Goal: Task Accomplishment & Management: Use online tool/utility

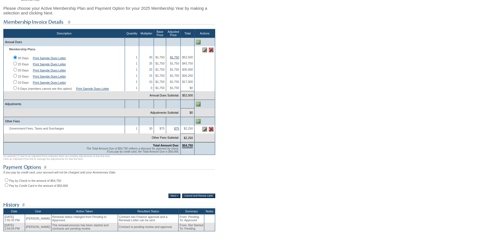
scroll to position [101, 0]
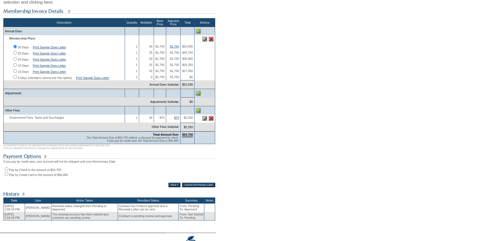
click at [7, 171] on input "Pay by Check in the amount of $54,750" at bounding box center [7, 169] width 4 height 4
radio input "true"
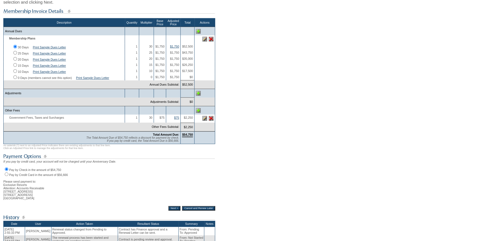
click at [169, 210] on input "Next >" at bounding box center [174, 208] width 12 height 4
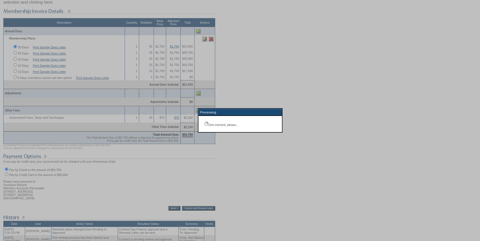
scroll to position [40, 0]
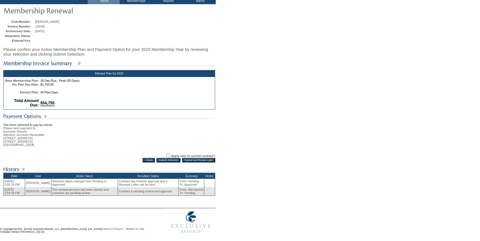
click at [167, 158] on input "Submit Selection" at bounding box center [168, 160] width 24 height 4
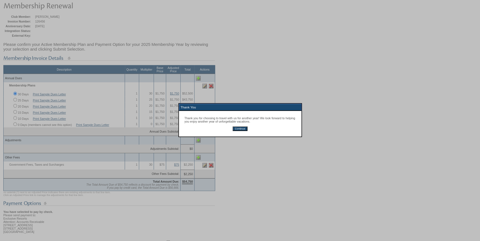
click at [236, 130] on input "Continue" at bounding box center [239, 129] width 15 height 4
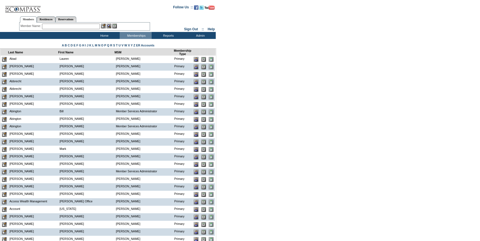
click at [45, 26] on input "text" at bounding box center [71, 27] width 58 height 6
paste input "amyerlbaum@aol.com"
click at [53, 26] on input "amyerlbaum@aol.com" at bounding box center [71, 27] width 58 height 6
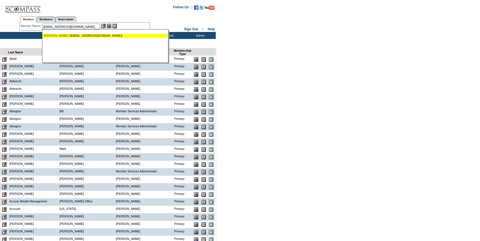
click at [60, 35] on div "Erlbaum, Amy ( amyerlbaum@aol.com )" at bounding box center [105, 35] width 122 height 3
type input "Erlbaum, Amy (amyerlbaum@aol.com)"
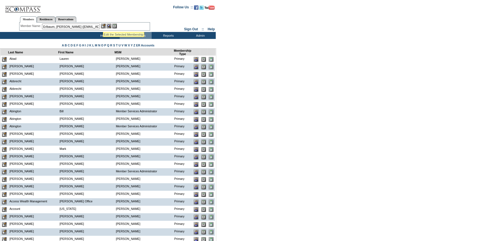
click at [103, 25] on img at bounding box center [103, 26] width 5 height 5
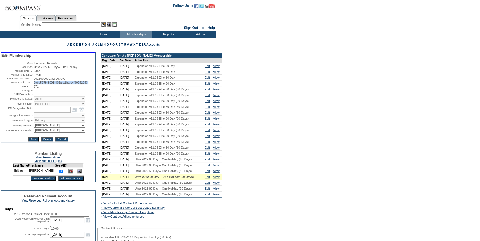
drag, startPoint x: 54, startPoint y: 89, endPoint x: 33, endPoint y: 84, distance: 21.7
click at [34, 84] on td "9cbb597b-3001-401a-a1ba-c4f99052053f" at bounding box center [64, 82] width 61 height 3
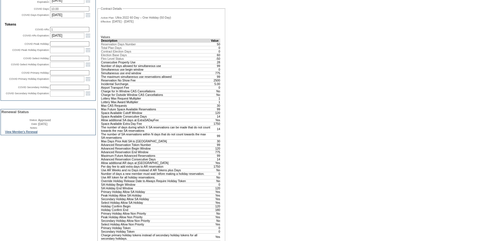
scroll to position [227, 0]
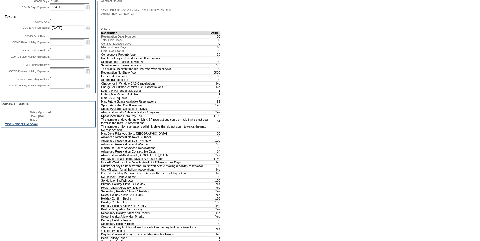
drag, startPoint x: 33, startPoint y: 138, endPoint x: 112, endPoint y: 135, distance: 79.3
click at [33, 126] on link "View Member's Renewal" at bounding box center [21, 123] width 33 height 3
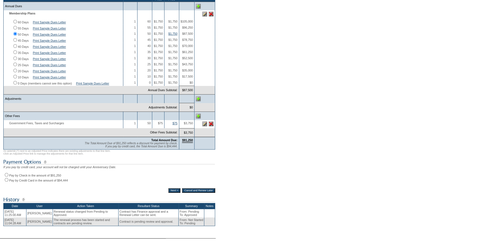
scroll to position [126, 0]
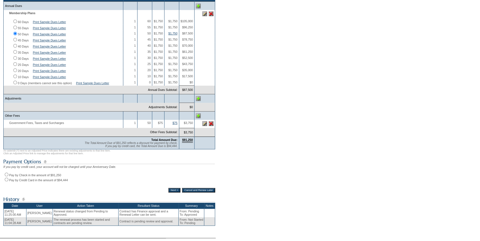
click at [6, 176] on input "Pay by Check in the amount of $91,250" at bounding box center [7, 175] width 4 height 4
radio input "true"
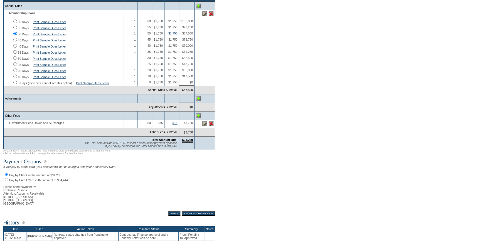
click at [170, 216] on input "Next >" at bounding box center [174, 213] width 12 height 4
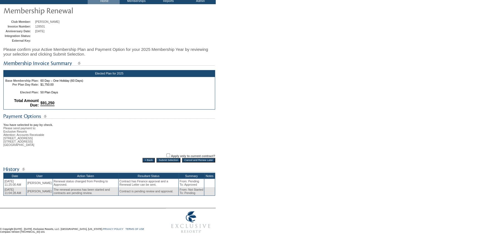
scroll to position [40, 0]
drag, startPoint x: 165, startPoint y: 159, endPoint x: 179, endPoint y: 159, distance: 14.7
click at [165, 158] on input "Submit Selection" at bounding box center [168, 160] width 24 height 4
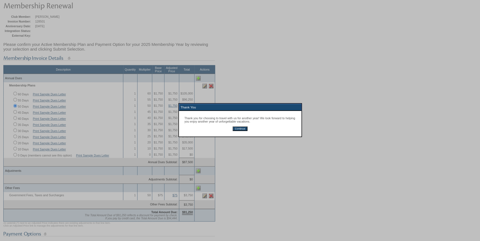
drag, startPoint x: 238, startPoint y: 129, endPoint x: 237, endPoint y: 144, distance: 15.1
click at [238, 128] on input "Continue" at bounding box center [239, 129] width 15 height 4
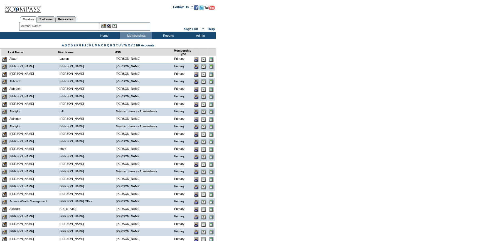
click at [46, 25] on input "text" at bounding box center [71, 27] width 58 height 6
paste input "[PERSON_NAME][EMAIL_ADDRESS][DOMAIN_NAME]"
click at [53, 25] on input "[PERSON_NAME][EMAIL_ADDRESS][DOMAIN_NAME]" at bounding box center [71, 27] width 58 height 6
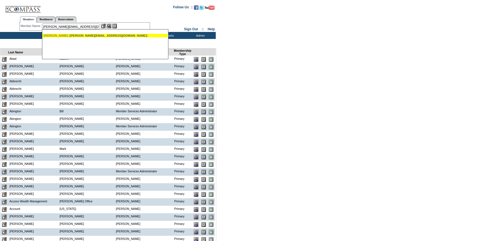
click at [63, 36] on div "[PERSON_NAME] ( [PERSON_NAME][EMAIL_ADDRESS][DOMAIN_NAME] )" at bounding box center [105, 35] width 122 height 3
type input "[PERSON_NAME] ([PERSON_NAME][EMAIL_ADDRESS][DOMAIN_NAME])"
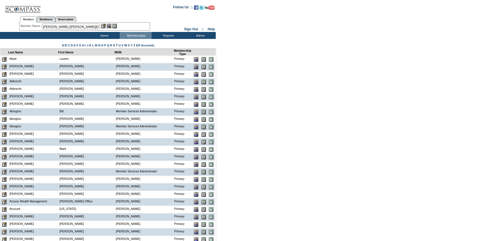
click at [105, 25] on img at bounding box center [103, 26] width 5 height 5
